Goal: Task Accomplishment & Management: Use online tool/utility

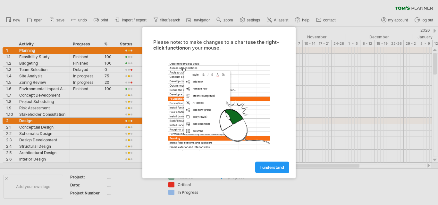
click at [266, 173] on div "Please note: to make changes to a chart use the right-click function on your mo…" at bounding box center [218, 103] width 153 height 152
click at [273, 170] on link "I understand" at bounding box center [272, 167] width 34 height 11
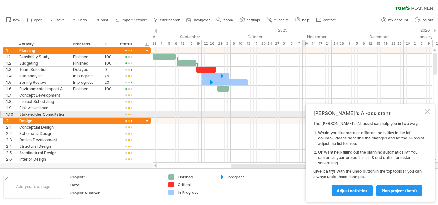
click at [429, 112] on div at bounding box center [427, 111] width 5 height 5
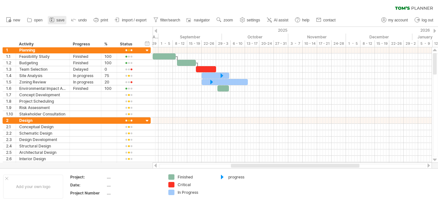
click at [62, 22] on span "save" at bounding box center [60, 20] width 8 height 4
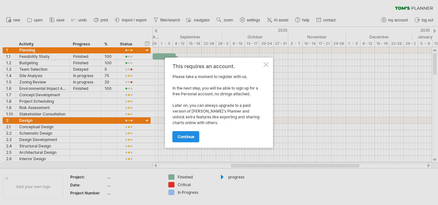
click at [178, 138] on span "continue" at bounding box center [185, 137] width 17 height 5
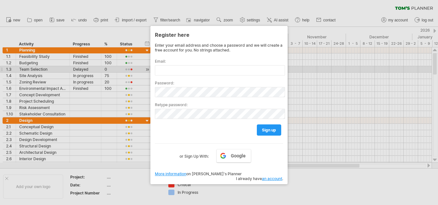
click at [314, 70] on div at bounding box center [219, 102] width 438 height 205
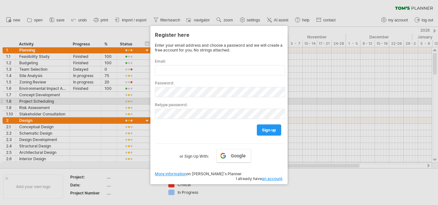
click at [313, 99] on div at bounding box center [219, 102] width 438 height 205
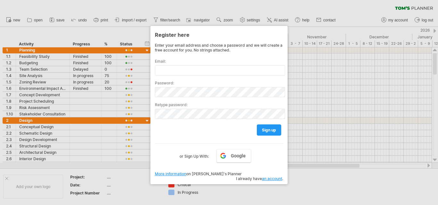
click at [78, 0] on div at bounding box center [219, 102] width 438 height 205
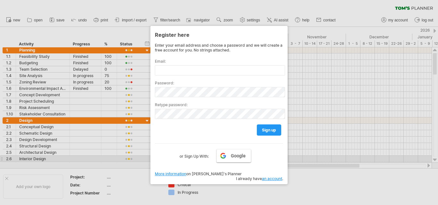
click at [242, 159] on link "Google" at bounding box center [233, 155] width 35 height 13
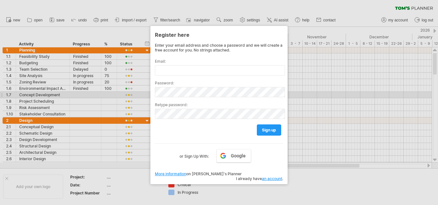
click at [333, 94] on div at bounding box center [219, 102] width 438 height 205
